Goal: Task Accomplishment & Management: Manage account settings

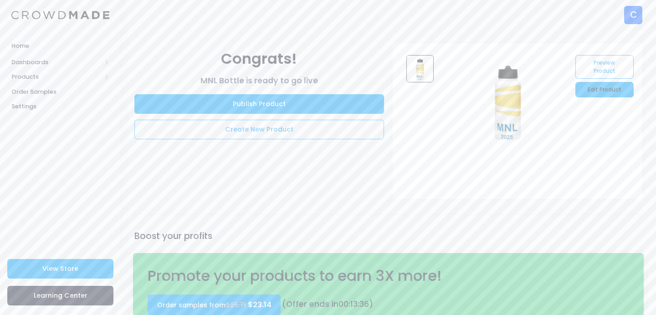
click at [601, 87] on link "Edit Product" at bounding box center [604, 89] width 58 height 15
click at [587, 90] on link "Edit Product" at bounding box center [604, 89] width 58 height 15
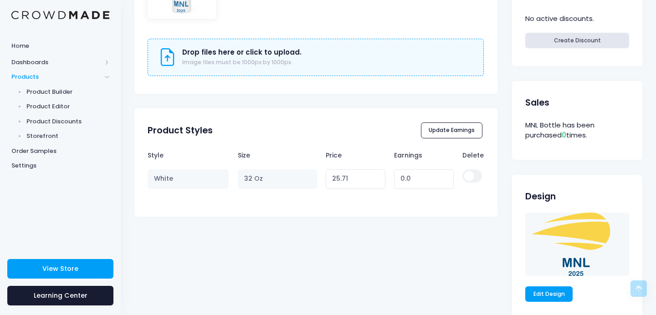
scroll to position [396, 0]
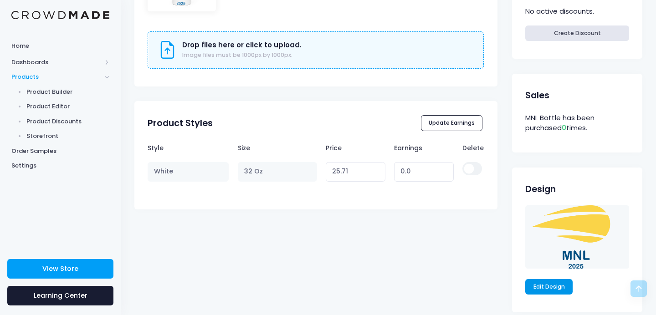
click at [552, 285] on link "Edit Design" at bounding box center [548, 286] width 47 height 15
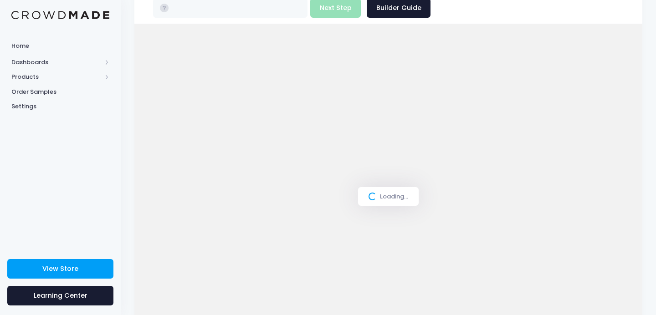
type input "$25.71"
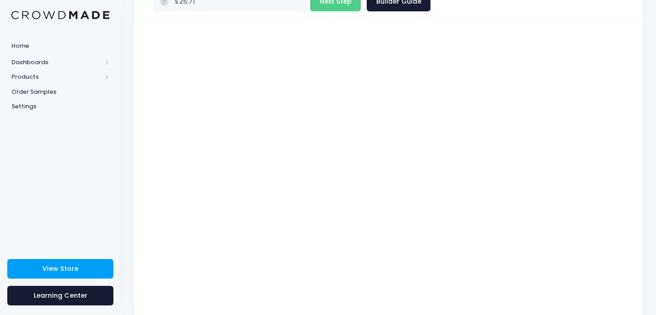
scroll to position [41, 0]
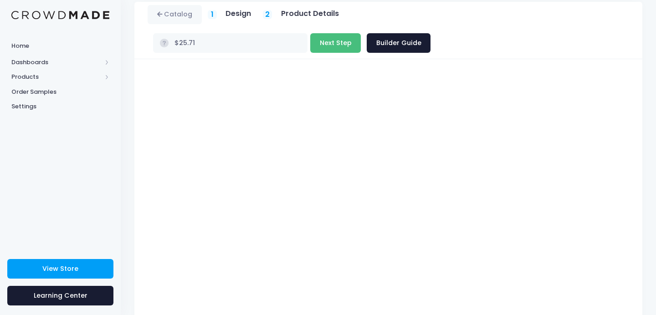
click at [361, 33] on button "Next Step" at bounding box center [335, 43] width 51 height 20
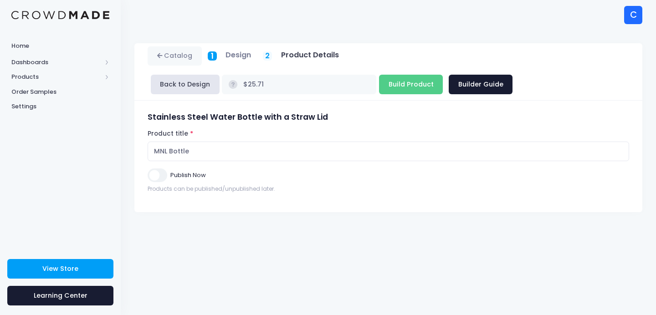
scroll to position [0, 0]
click at [417, 81] on input "Build Product" at bounding box center [411, 85] width 64 height 20
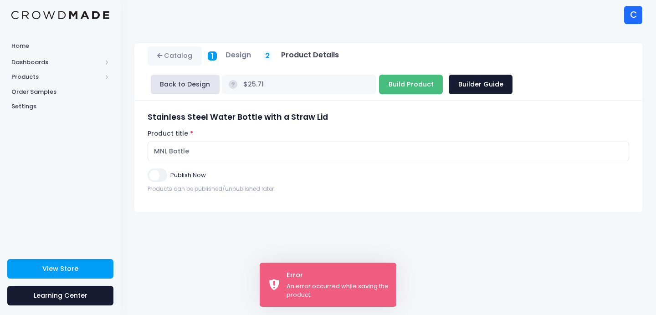
click at [406, 88] on input "Build Product" at bounding box center [411, 85] width 64 height 20
type input "Building product..."
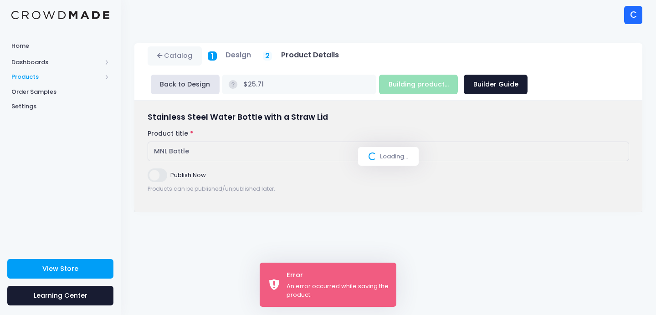
click at [47, 76] on span "Products" at bounding box center [56, 76] width 90 height 9
click at [50, 132] on span "Storefront" at bounding box center [67, 136] width 83 height 9
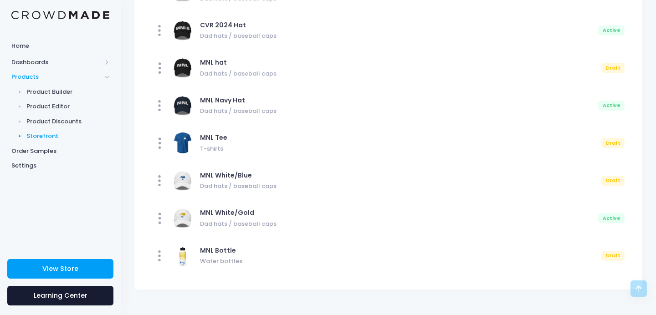
scroll to position [905, 0]
click at [42, 152] on span "Order Samples" at bounding box center [60, 151] width 98 height 9
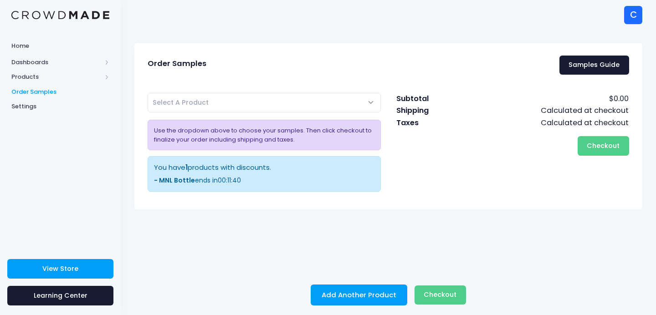
click at [323, 106] on span "Select A Product" at bounding box center [264, 103] width 233 height 20
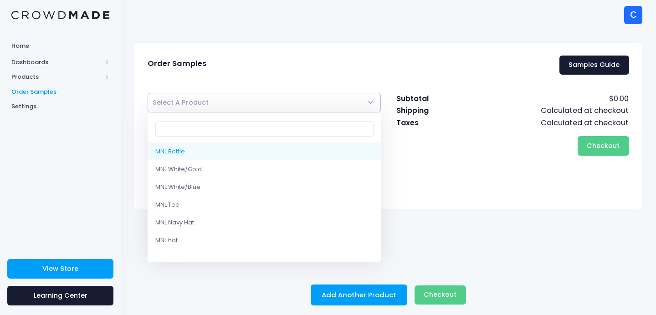
select select "10217067282706"
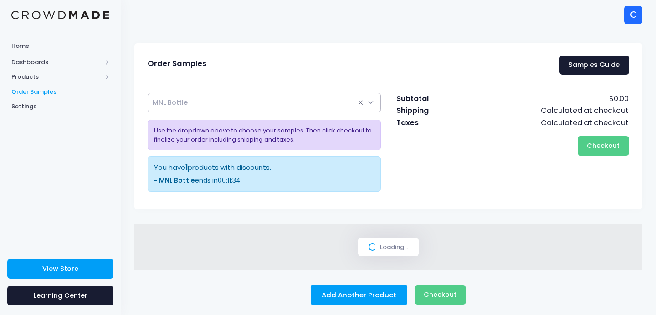
select select
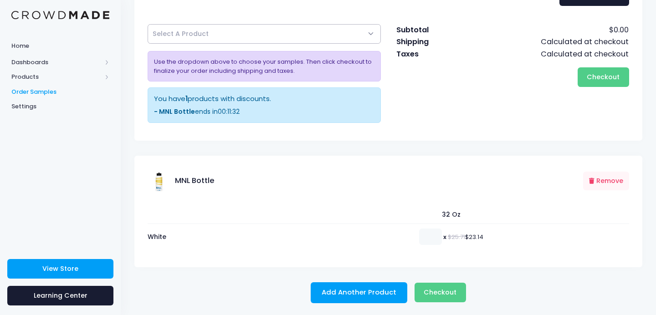
scroll to position [68, 0]
click at [424, 238] on input "number" at bounding box center [430, 237] width 23 height 16
type input "12"
click at [508, 250] on div "32 Oz White 12 x $25.71 $23.14" at bounding box center [388, 231] width 508 height 74
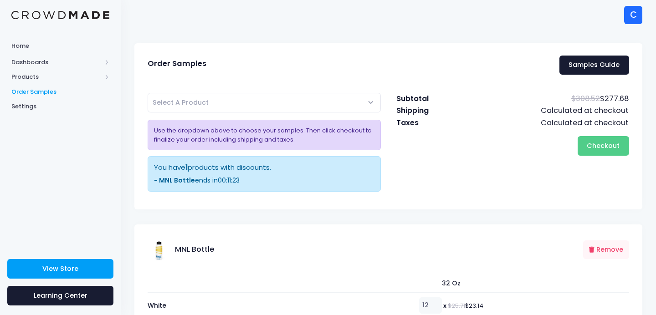
scroll to position [0, 0]
click at [355, 104] on span "Select A Product" at bounding box center [264, 103] width 233 height 20
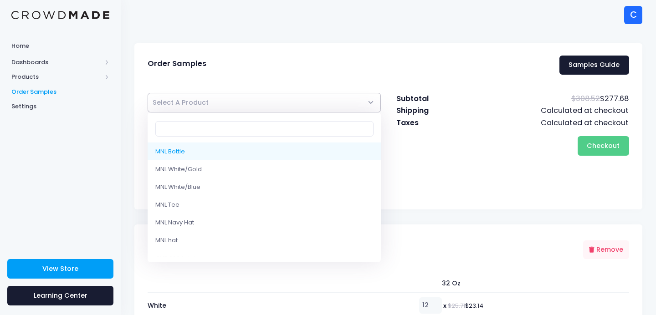
click at [444, 145] on div "Checkout Please wait..." at bounding box center [512, 146] width 233 height 20
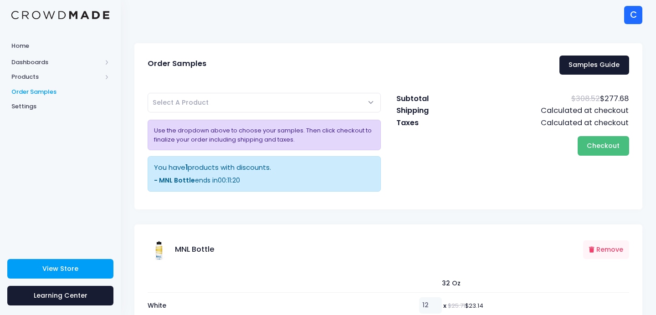
click at [587, 146] on button "Checkout Please wait..." at bounding box center [602, 146] width 51 height 20
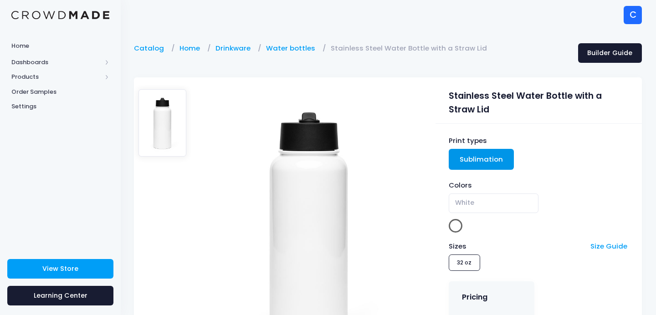
scroll to position [0, 0]
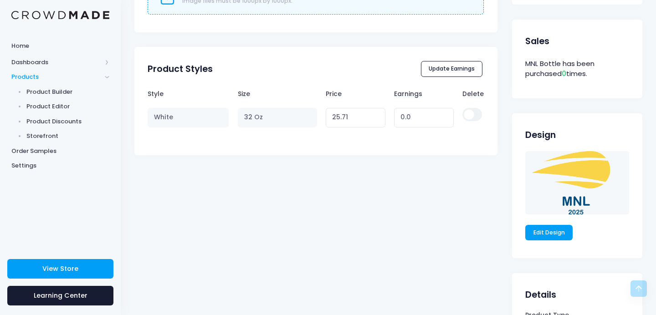
scroll to position [471, 0]
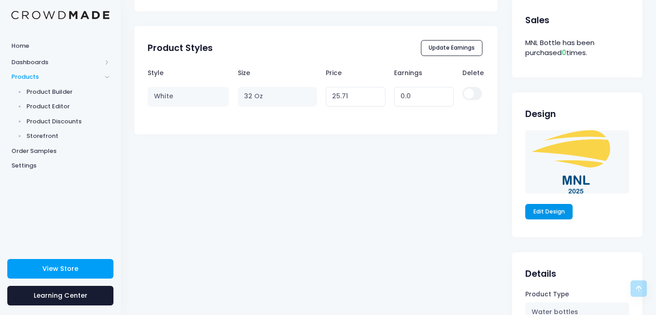
click at [552, 214] on link "Edit Design" at bounding box center [548, 211] width 47 height 15
click at [559, 213] on link "Edit Design" at bounding box center [548, 211] width 47 height 15
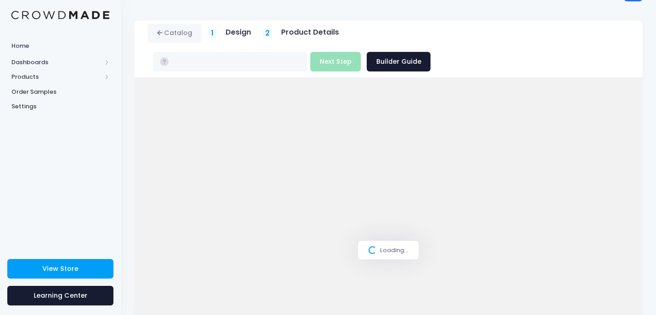
scroll to position [26, 0]
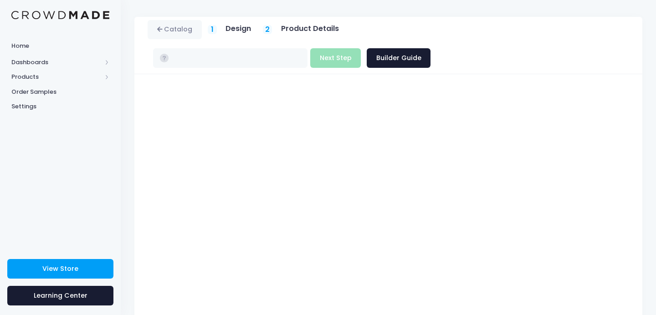
type input "$25.71"
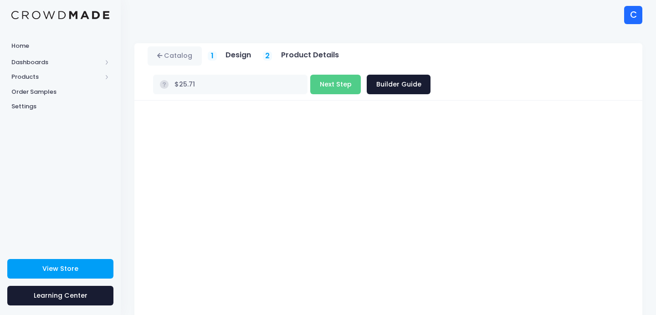
scroll to position [0, 0]
click at [361, 75] on button "Next Step" at bounding box center [335, 85] width 51 height 20
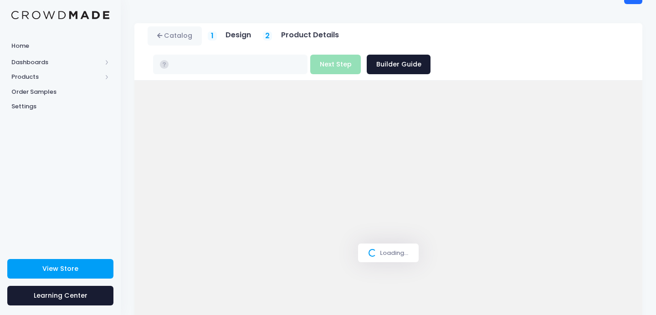
type input "$25.71"
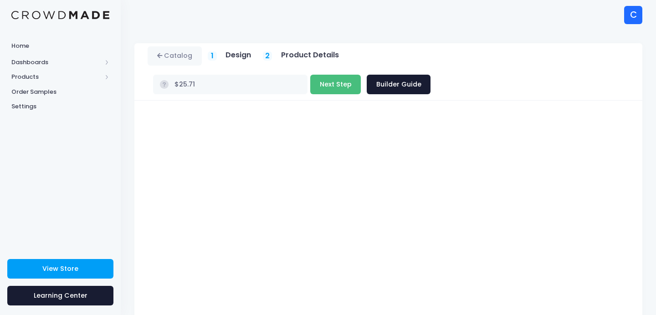
click at [361, 75] on button "Next Step" at bounding box center [335, 85] width 51 height 20
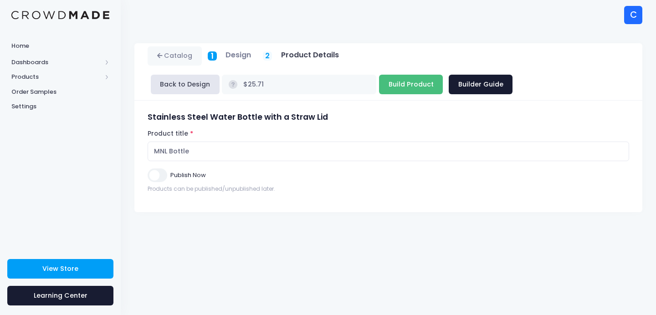
click at [418, 83] on input "Build Product" at bounding box center [411, 85] width 64 height 20
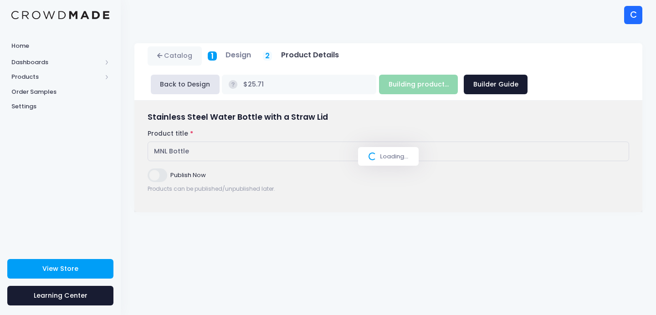
type input "Build Product"
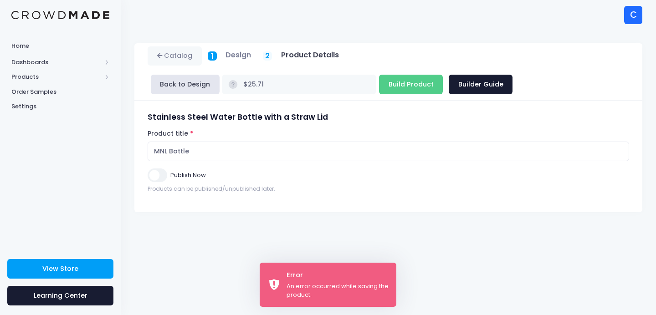
click at [161, 177] on input "Publish Now" at bounding box center [157, 174] width 19 height 13
checkbox input "true"
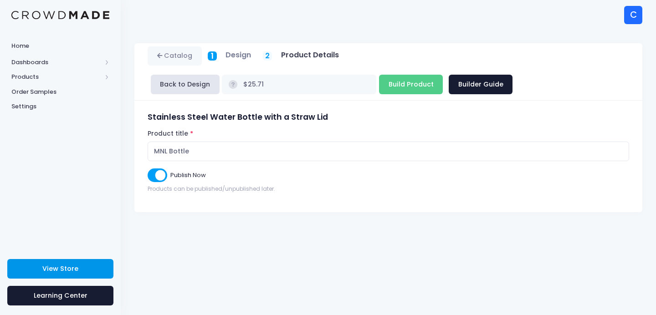
click at [68, 267] on span "View Store" at bounding box center [60, 268] width 36 height 9
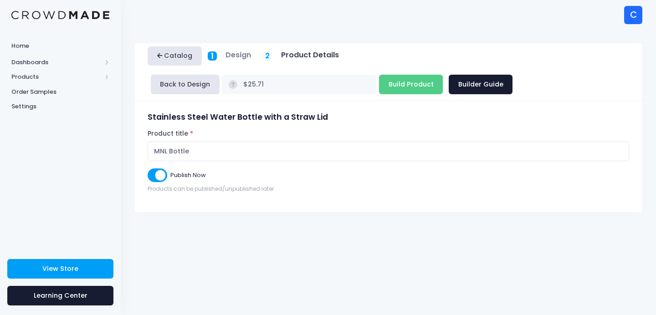
click at [166, 49] on link "Catalog" at bounding box center [175, 56] width 54 height 20
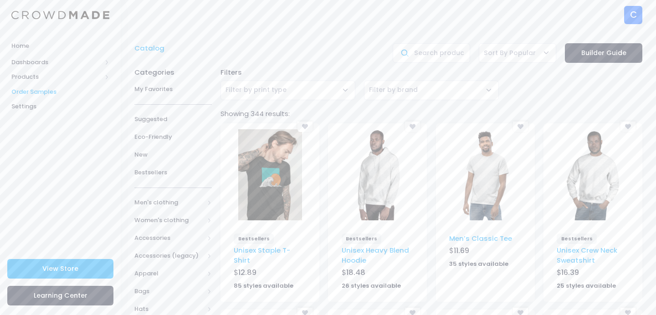
click at [46, 95] on span "Order Samples" at bounding box center [60, 91] width 98 height 9
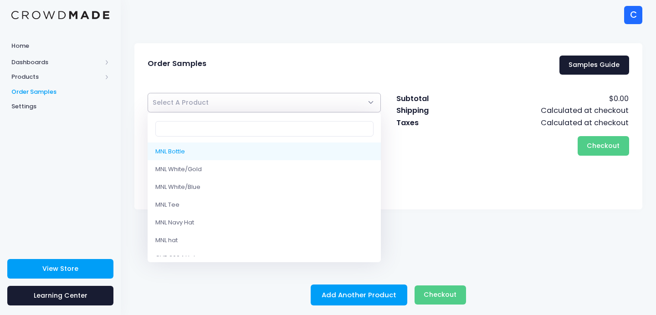
click at [216, 106] on span "Select A Product" at bounding box center [264, 103] width 233 height 20
select select "10217067282706"
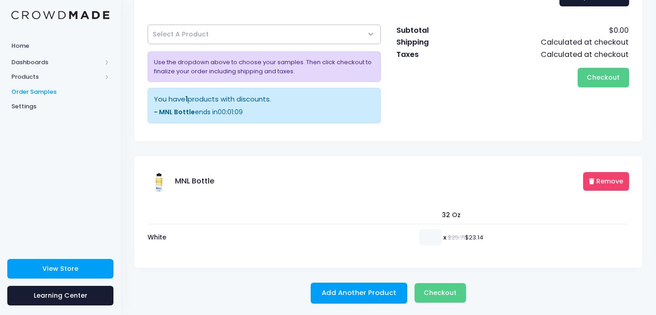
click at [586, 179] on button "Remove" at bounding box center [606, 181] width 46 height 19
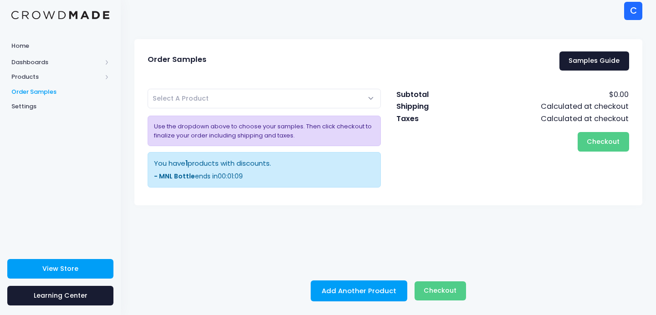
scroll to position [3, 0]
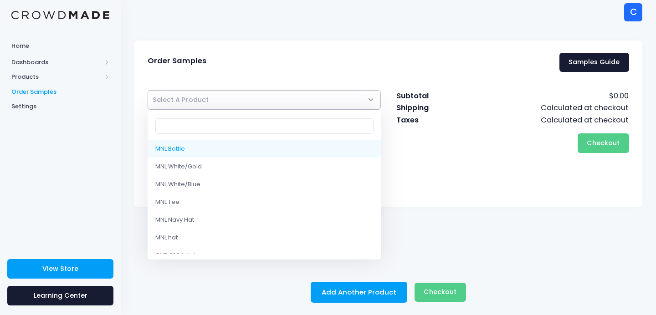
click at [271, 109] on span "Select A Product" at bounding box center [264, 100] width 233 height 20
select select "10217067282706"
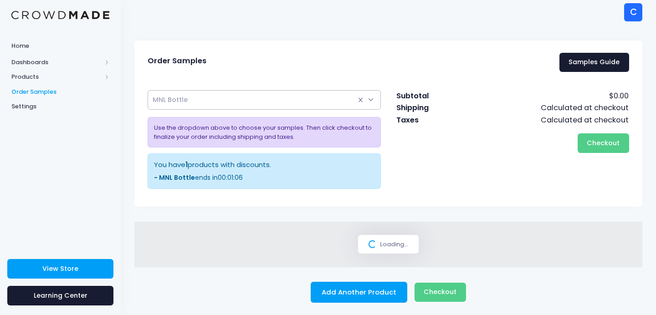
select select
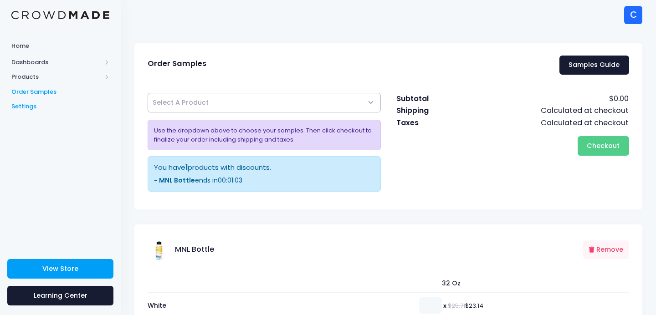
scroll to position [0, 0]
click at [602, 246] on button "Remove" at bounding box center [606, 249] width 46 height 19
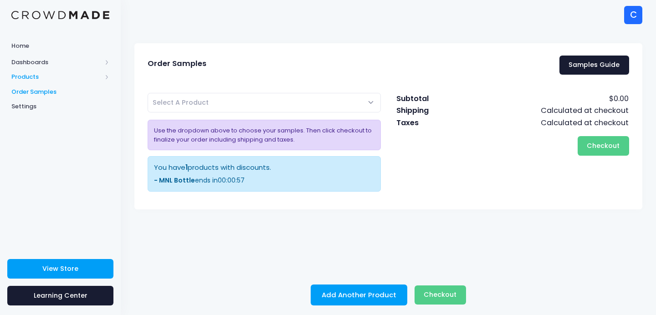
click at [41, 72] on span "Products" at bounding box center [56, 76] width 90 height 9
click at [49, 132] on span "Storefront" at bounding box center [67, 136] width 83 height 9
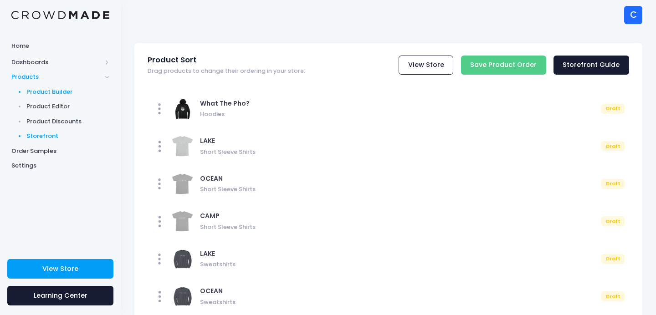
click at [72, 90] on span "Product Builder" at bounding box center [67, 91] width 83 height 9
click at [61, 104] on span "Product Editor" at bounding box center [67, 106] width 83 height 9
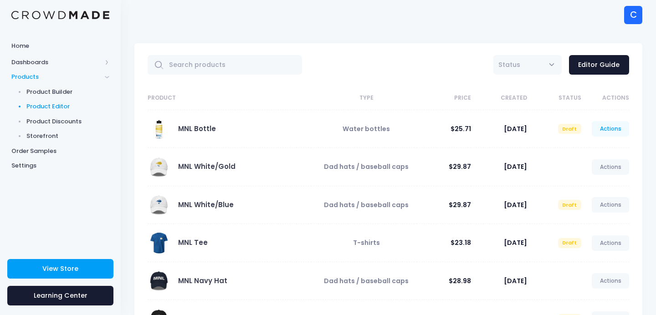
click at [600, 127] on link "Actions" at bounding box center [609, 128] width 37 height 15
click at [590, 148] on link "Edit" at bounding box center [600, 150] width 48 height 16
click at [608, 131] on link "Actions" at bounding box center [609, 128] width 37 height 15
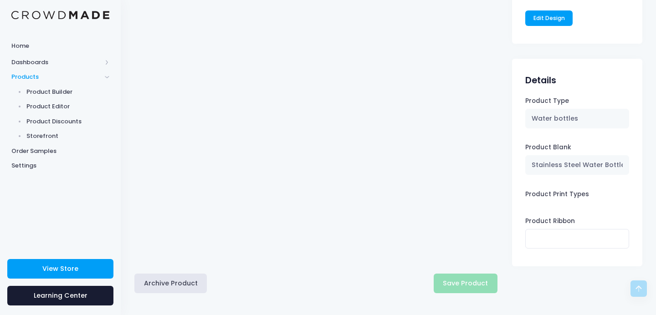
scroll to position [664, 0]
click at [181, 283] on button "Archive Product" at bounding box center [170, 284] width 72 height 20
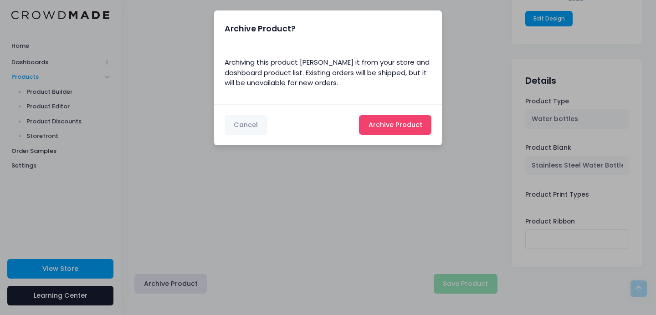
click at [382, 117] on button "Archive Product Archiving..." at bounding box center [395, 125] width 72 height 20
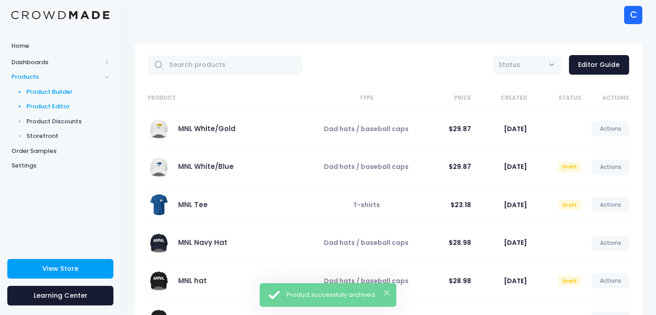
click at [44, 88] on span "Product Builder" at bounding box center [67, 91] width 83 height 9
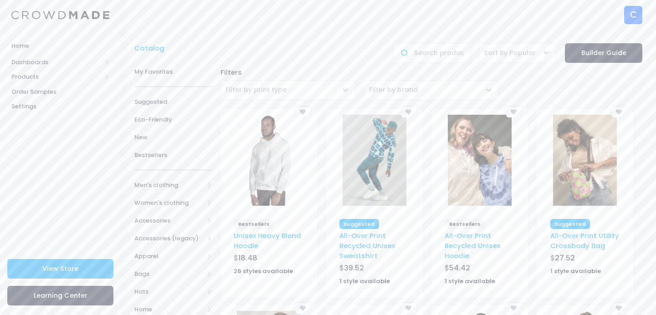
click at [401, 89] on span "Filter by brand" at bounding box center [393, 89] width 49 height 9
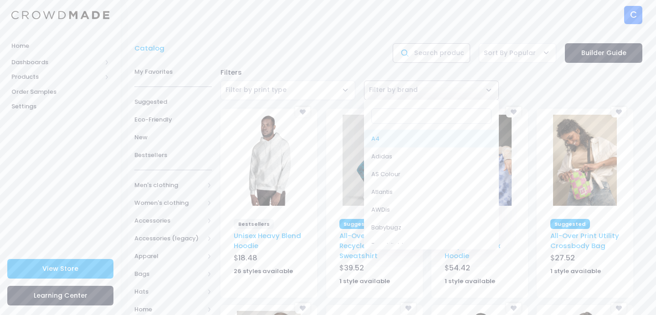
click at [438, 53] on input "text" at bounding box center [430, 53] width 77 height 20
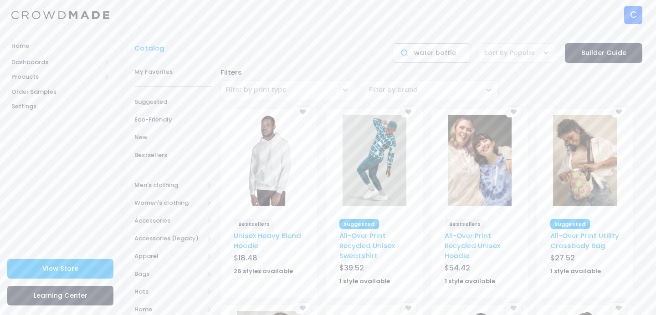
type input "water bottle"
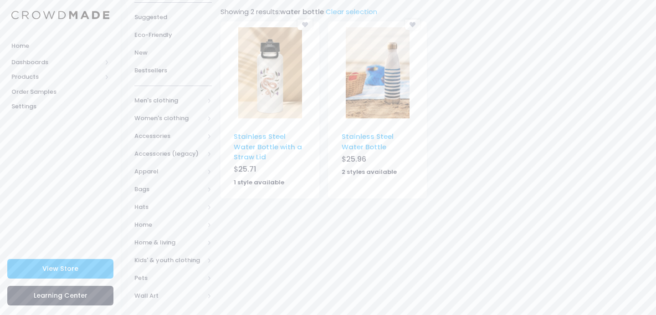
scroll to position [102, 0]
click at [285, 144] on link "Stainless Steel Water Bottle with a Straw Lid" at bounding box center [268, 147] width 68 height 30
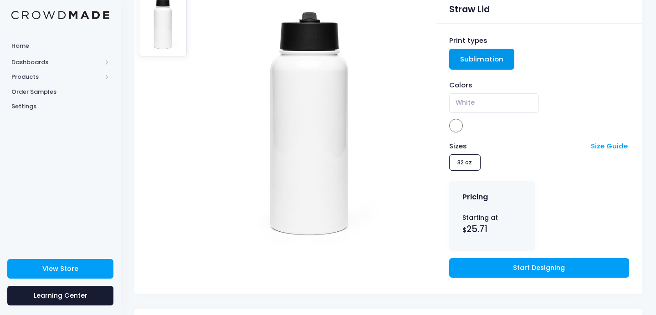
scroll to position [119, 0]
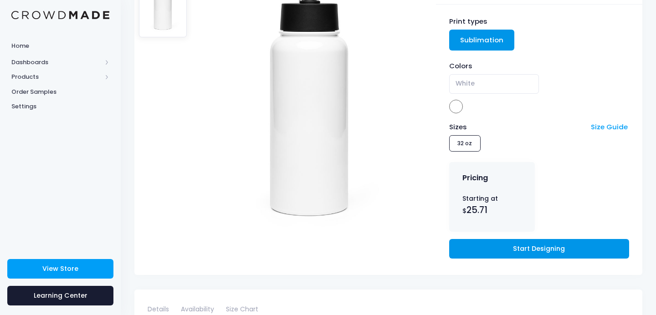
click at [498, 249] on link "Start Designing" at bounding box center [539, 249] width 180 height 20
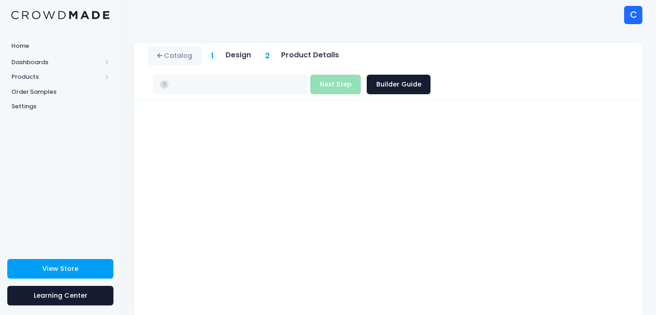
type input "$25.71"
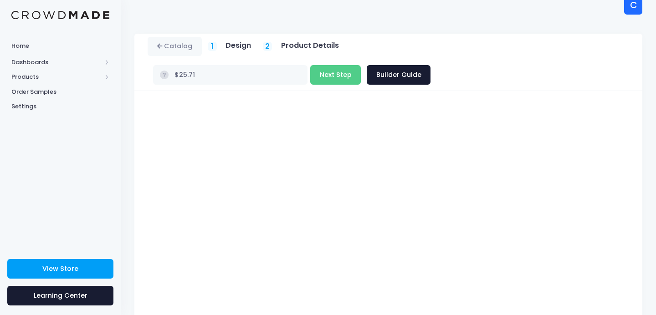
scroll to position [11, 0]
click at [361, 64] on button "Next Step" at bounding box center [335, 74] width 51 height 20
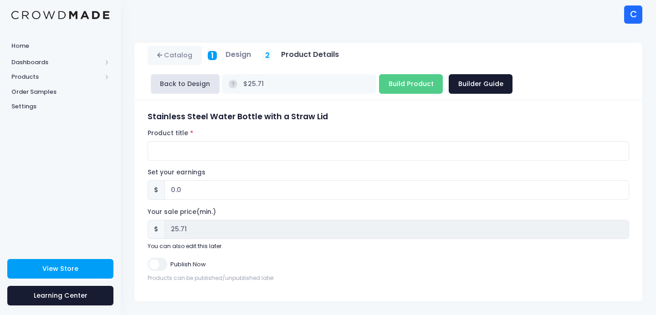
scroll to position [0, 0]
click at [313, 149] on input "Product title" at bounding box center [388, 152] width 481 height 20
type input "MNL Bottle"
click at [310, 168] on form "Stainless Steel Water Bottle with a Straw Lid Product title MNL Bottle Set your…" at bounding box center [388, 197] width 481 height 170
click at [410, 81] on input "Build Product" at bounding box center [411, 85] width 64 height 20
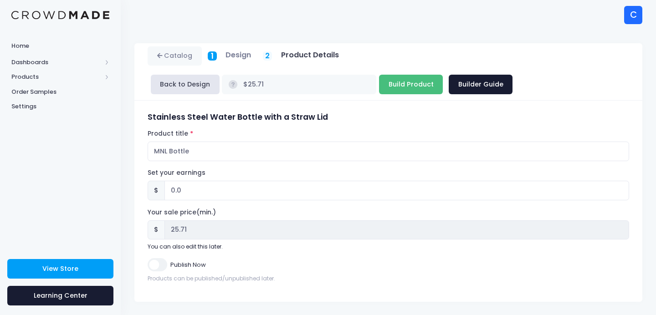
type input "Building product..."
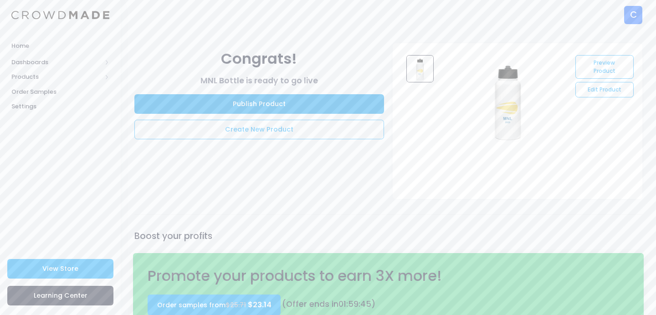
click at [281, 105] on link "Publish Product" at bounding box center [258, 104] width 249 height 20
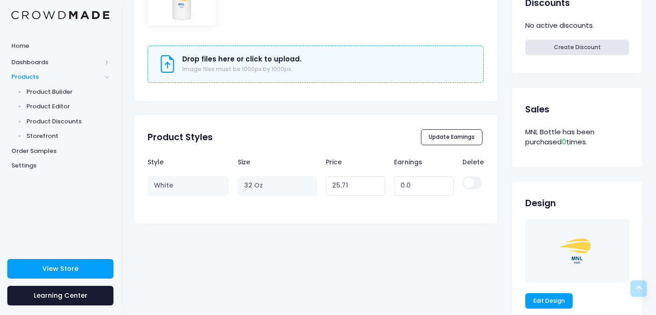
scroll to position [458, 0]
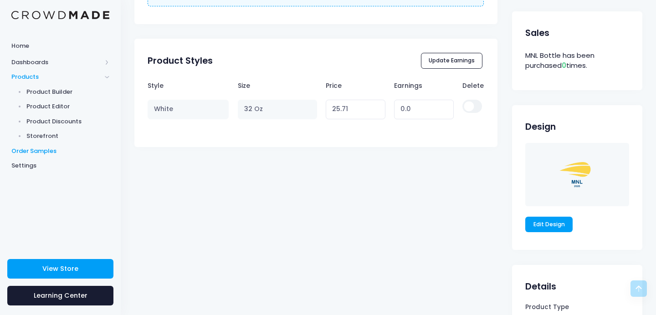
click at [36, 148] on span "Order Samples" at bounding box center [60, 151] width 98 height 9
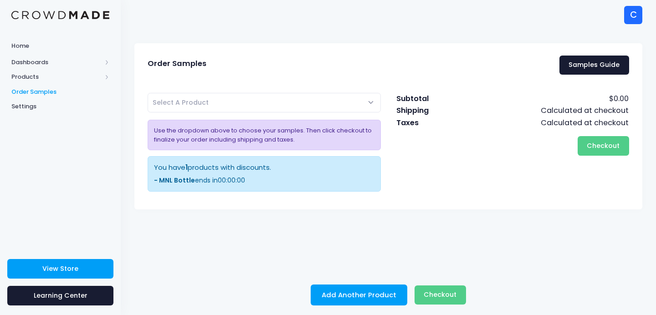
click at [171, 101] on span "Select A Product" at bounding box center [181, 102] width 56 height 9
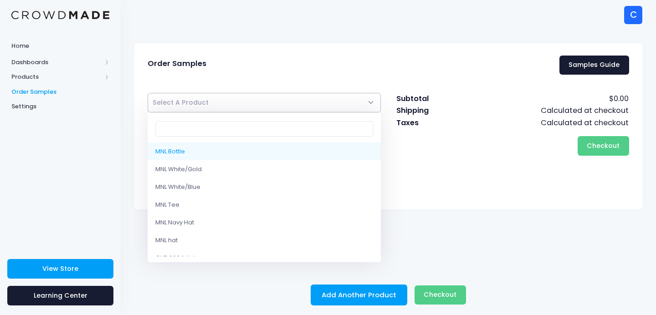
select select "10217100181778"
select select
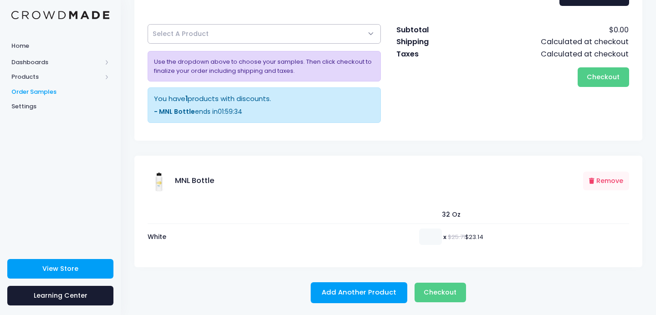
scroll to position [68, 0]
click at [425, 239] on input "number" at bounding box center [430, 237] width 23 height 16
type input "12"
click at [428, 290] on span "Checkout" at bounding box center [439, 292] width 33 height 9
